Goal: Check status: Check status

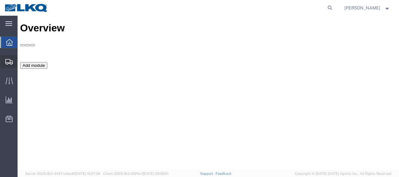
click at [0, 0] on span "Shipment Manager" at bounding box center [0, 0] width 0 height 0
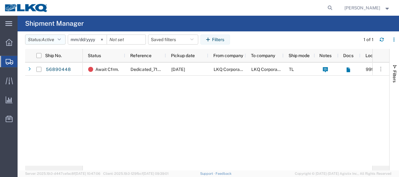
click at [61, 38] on icon "button" at bounding box center [59, 39] width 3 height 4
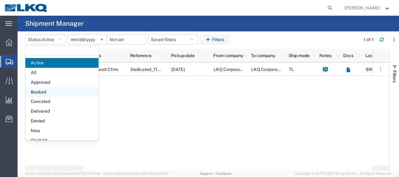
click at [51, 94] on span "Booked" at bounding box center [61, 92] width 73 height 10
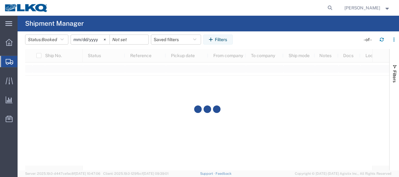
click at [75, 40] on input "[DATE]" at bounding box center [90, 39] width 39 height 9
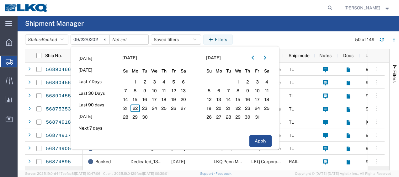
type input "[DATE]"
click at [139, 109] on span "22" at bounding box center [136, 108] width 10 height 8
click at [145, 107] on span "23" at bounding box center [145, 108] width 10 height 8
click at [265, 143] on button "Apply" at bounding box center [260, 141] width 22 height 12
type input "[DATE]"
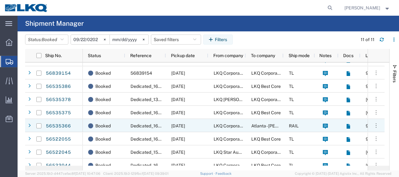
scroll to position [41, 0]
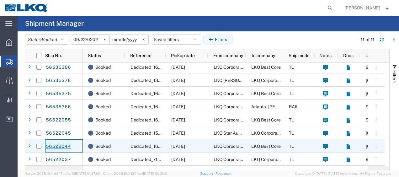
click at [56, 146] on link "56522044" at bounding box center [59, 147] width 26 height 10
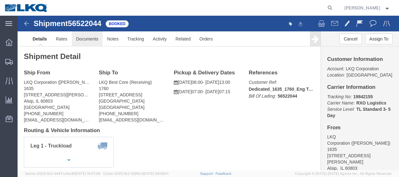
click link "Documents"
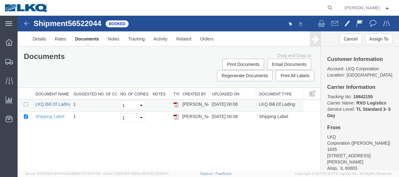
click at [53, 103] on link "LKQ Bill Of Lading" at bounding box center [53, 104] width 36 height 5
click at [26, 23] on img at bounding box center [27, 24] width 8 height 8
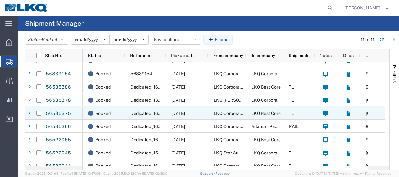
scroll to position [41, 0]
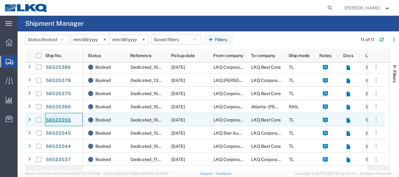
click at [61, 119] on link "56522055" at bounding box center [59, 120] width 26 height 10
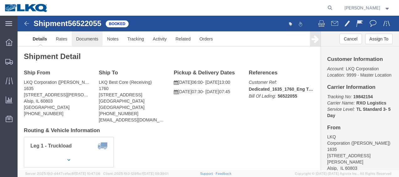
click link "Documents"
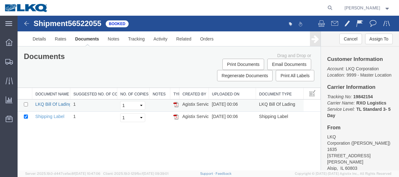
click at [46, 104] on link "LKQ Bill Of Lading" at bounding box center [53, 104] width 36 height 5
click at [27, 20] on img at bounding box center [27, 24] width 8 height 8
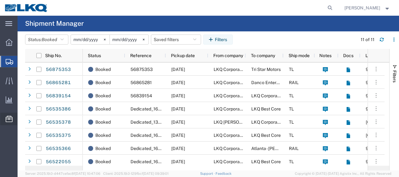
click at [0, 0] on span "Location Appointment" at bounding box center [0, 0] width 0 height 0
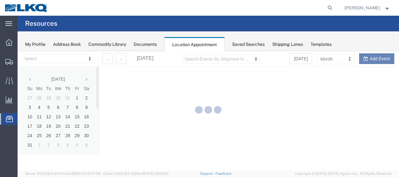
select select "27578"
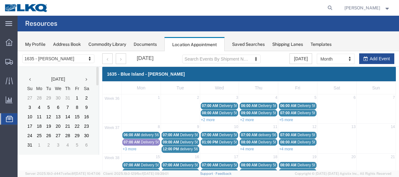
click at [87, 79] on icon at bounding box center [87, 79] width 2 height 4
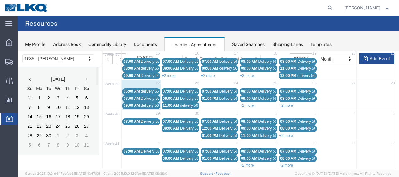
scroll to position [104, 0]
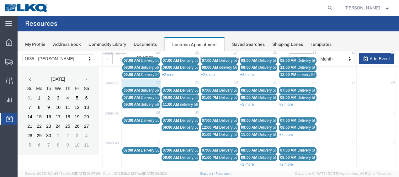
click at [349, 26] on agx-page-header "Resources" at bounding box center [209, 24] width 382 height 16
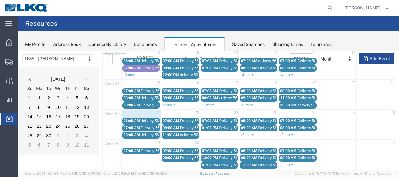
scroll to position [73, 0]
